Goal: Transaction & Acquisition: Book appointment/travel/reservation

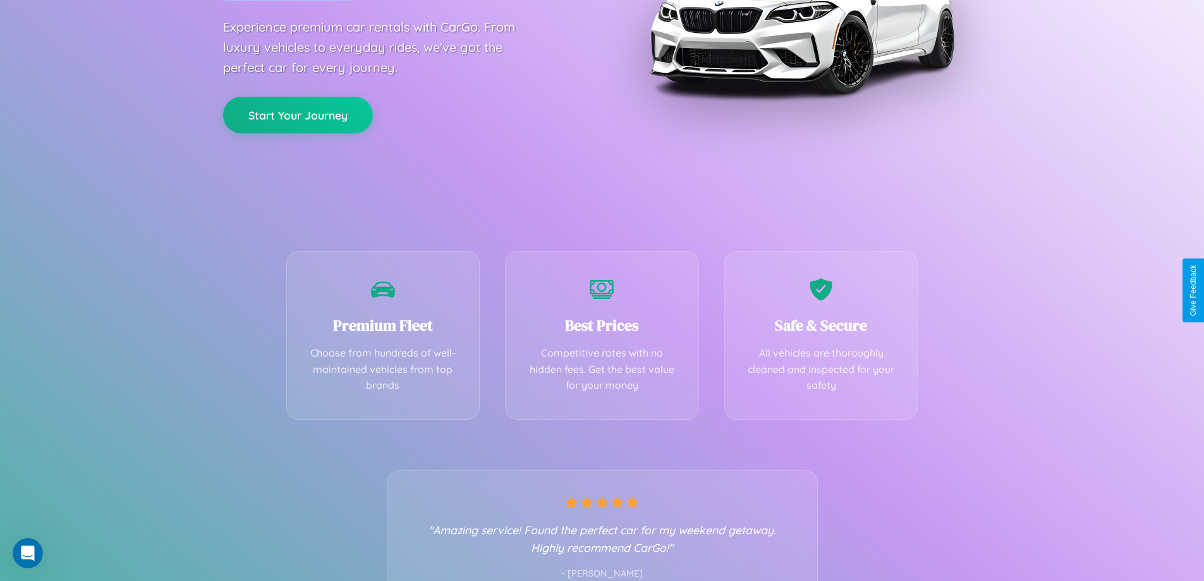
scroll to position [249, 0]
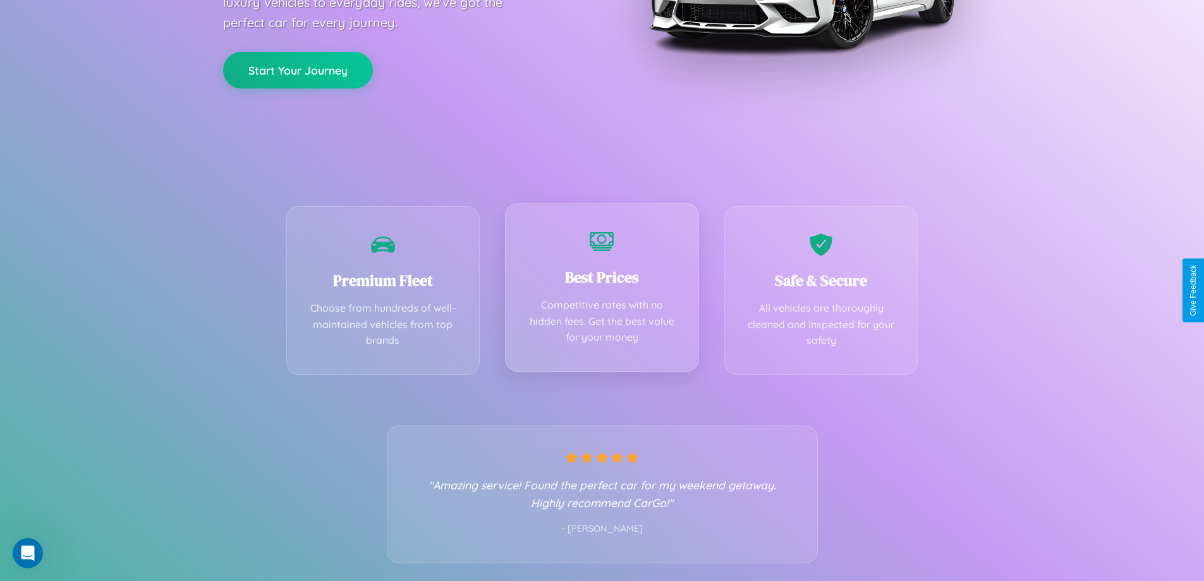
click at [602, 290] on div "Best Prices Competitive rates with no hidden fees. Get the best value for your …" at bounding box center [602, 287] width 194 height 169
click at [298, 69] on button "Start Your Journey" at bounding box center [298, 69] width 150 height 37
click at [298, 68] on button "Start Your Journey" at bounding box center [298, 69] width 150 height 37
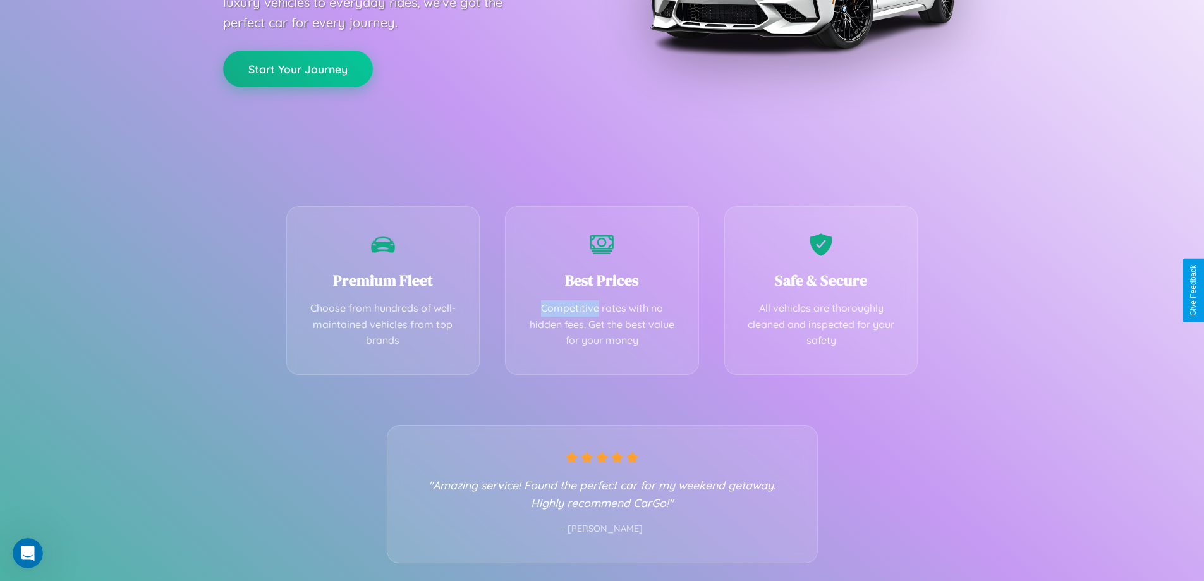
click at [298, 68] on button "Start Your Journey" at bounding box center [298, 69] width 150 height 37
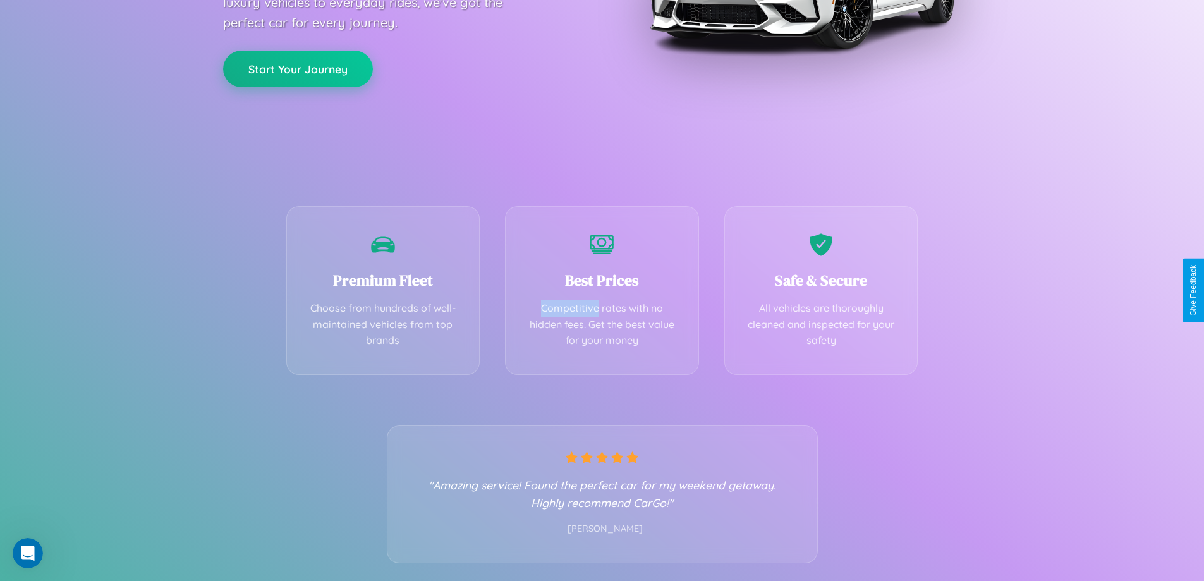
click at [298, 68] on button "Start Your Journey" at bounding box center [298, 69] width 150 height 37
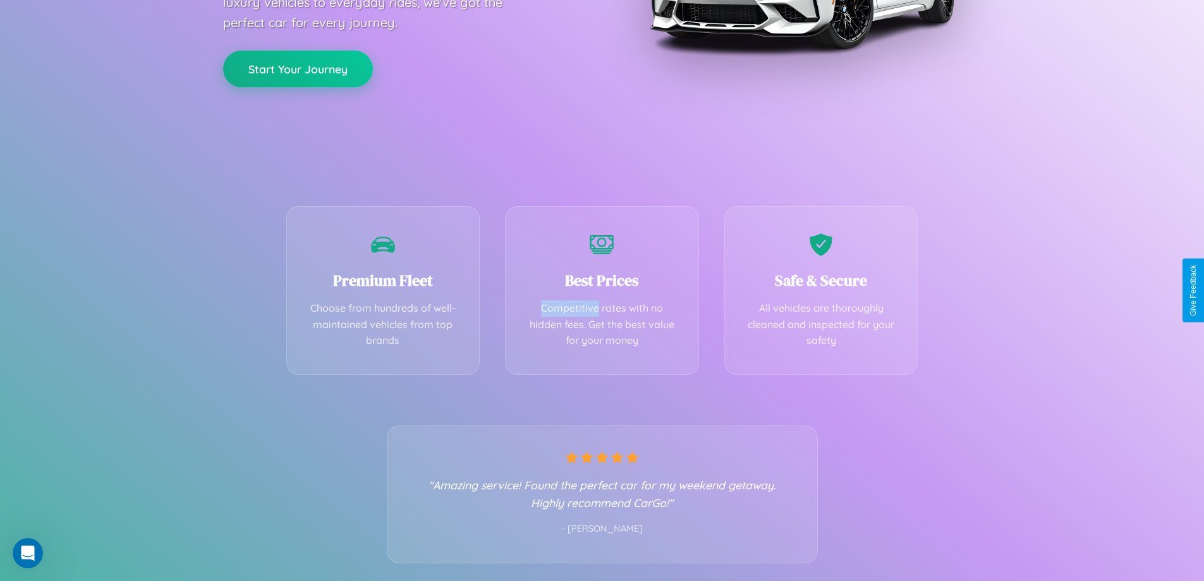
click at [298, 68] on button "Start Your Journey" at bounding box center [298, 69] width 150 height 37
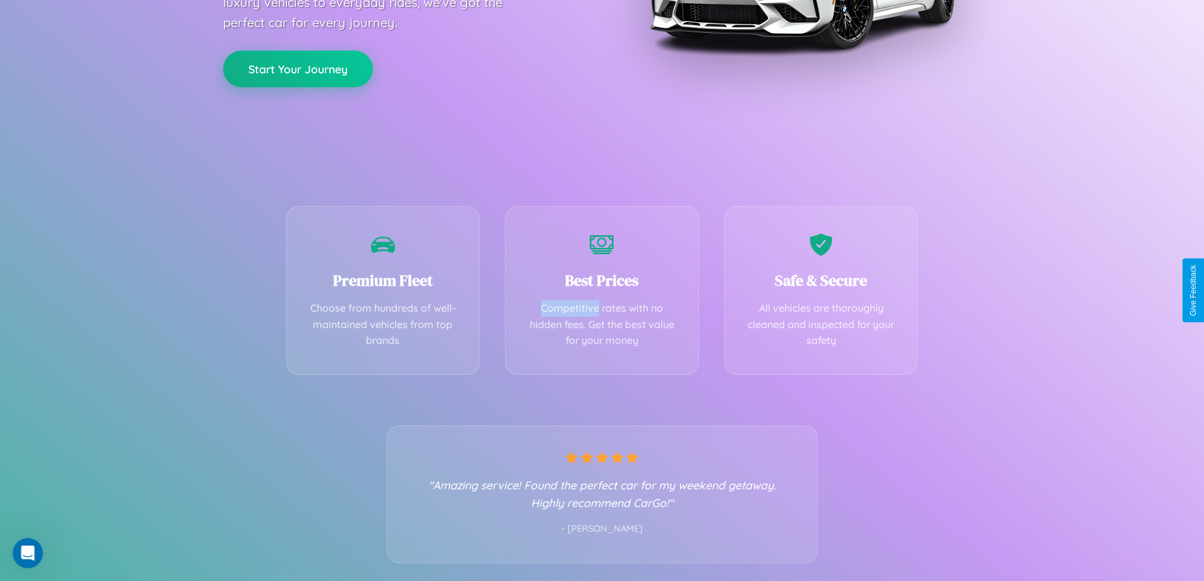
click at [298, 68] on button "Start Your Journey" at bounding box center [298, 69] width 150 height 37
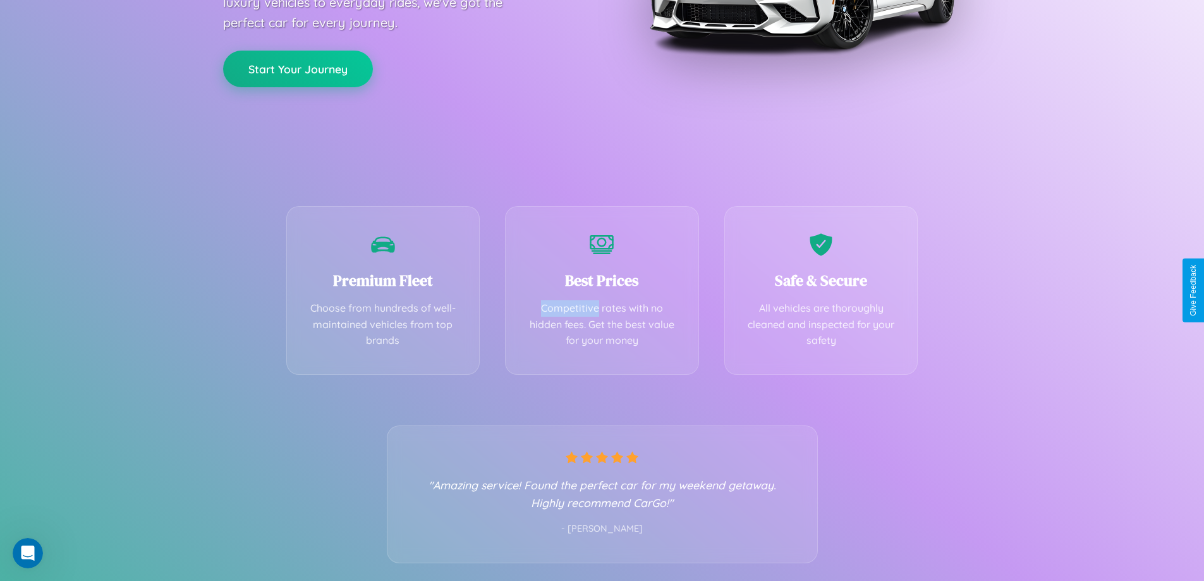
click at [298, 68] on button "Start Your Journey" at bounding box center [298, 69] width 150 height 37
